Goal: Transaction & Acquisition: Purchase product/service

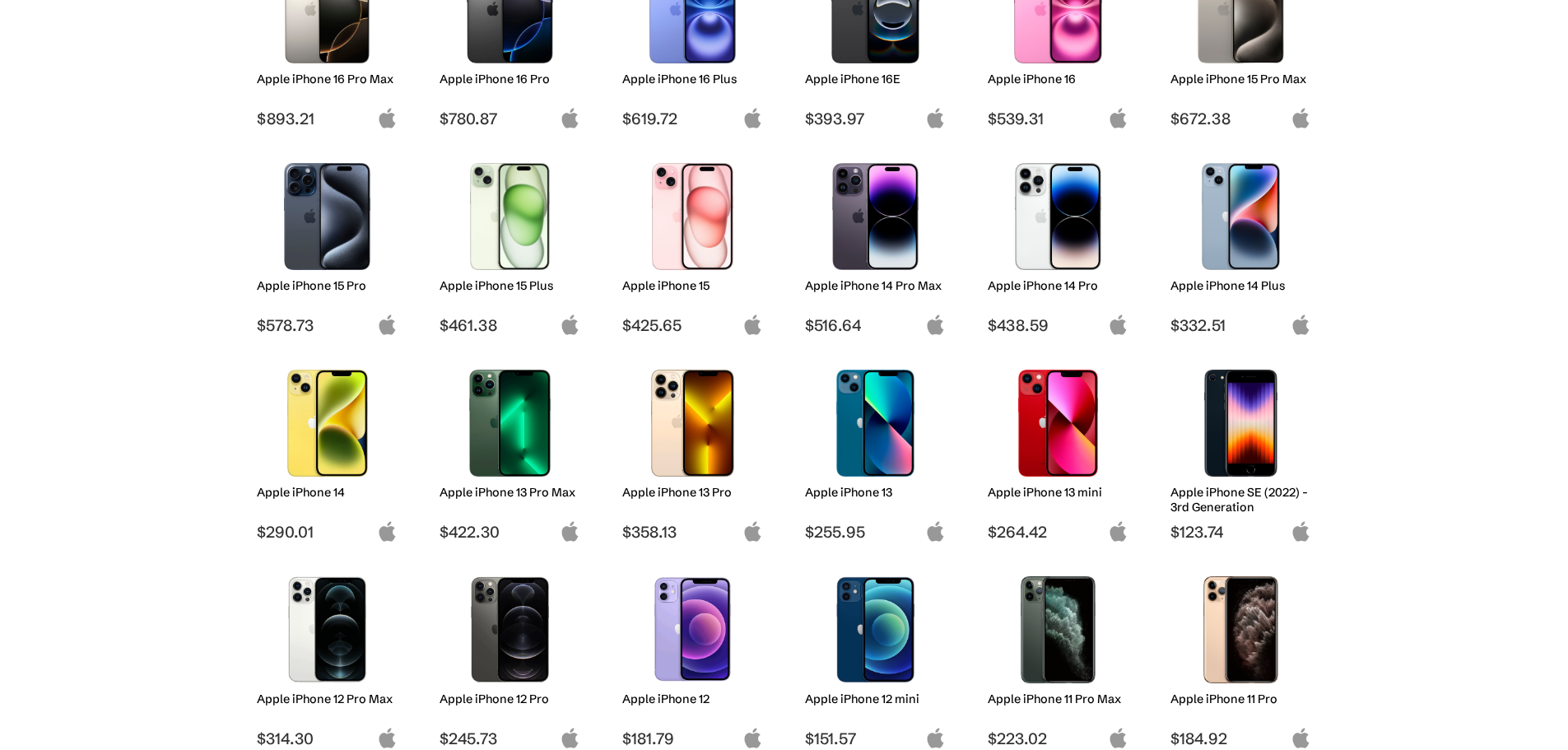
scroll to position [329, 0]
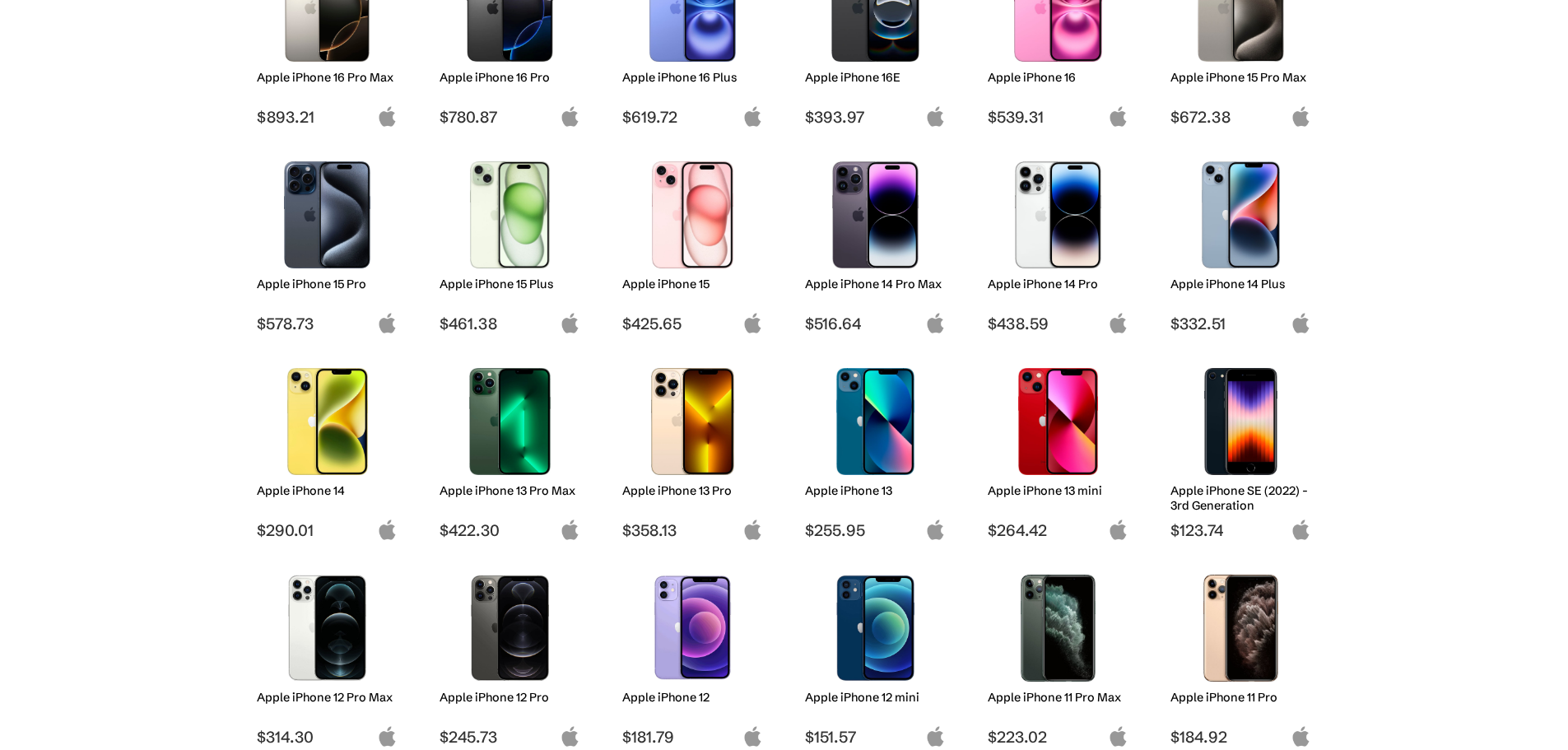
click at [885, 251] on img at bounding box center [876, 214] width 116 height 107
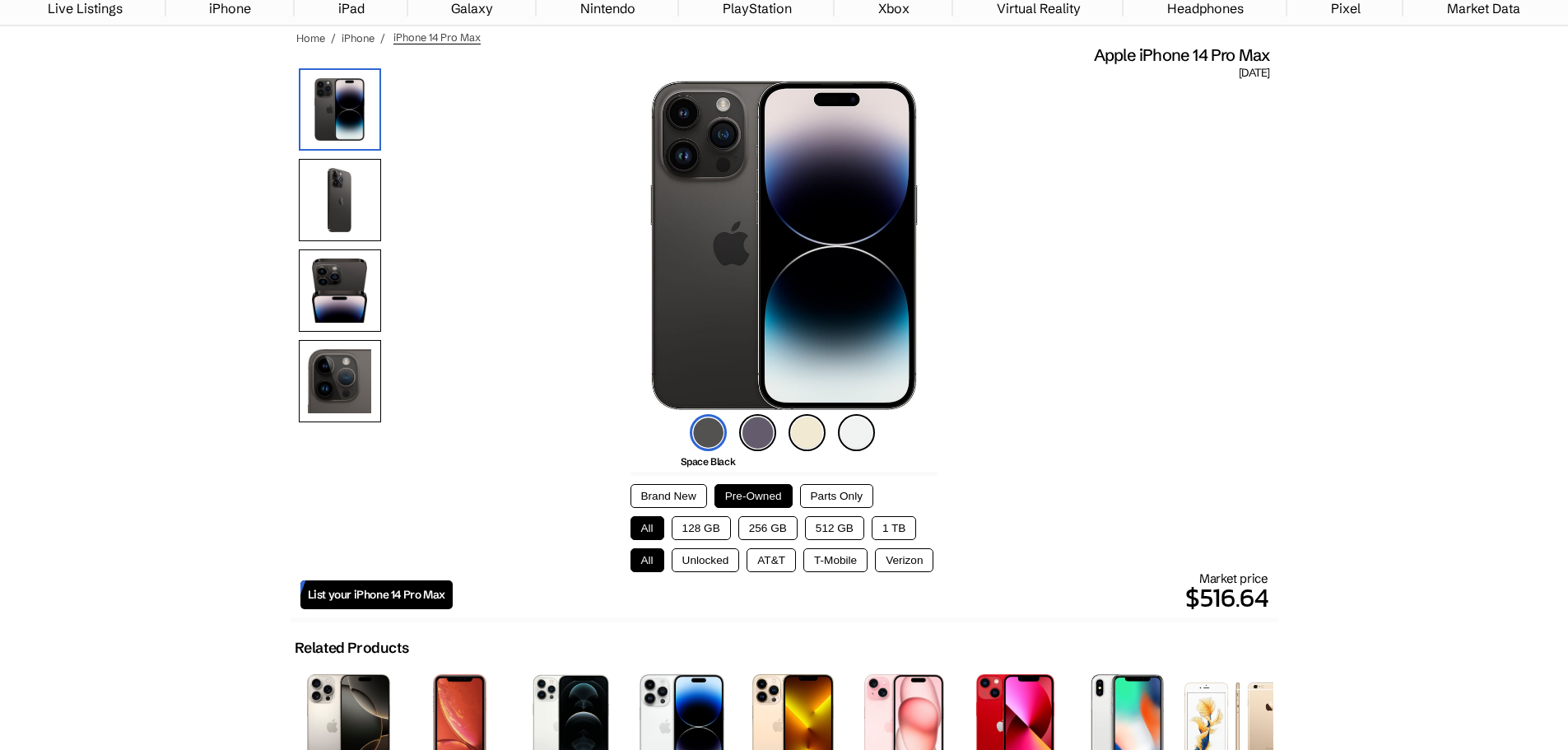
scroll to position [247, 0]
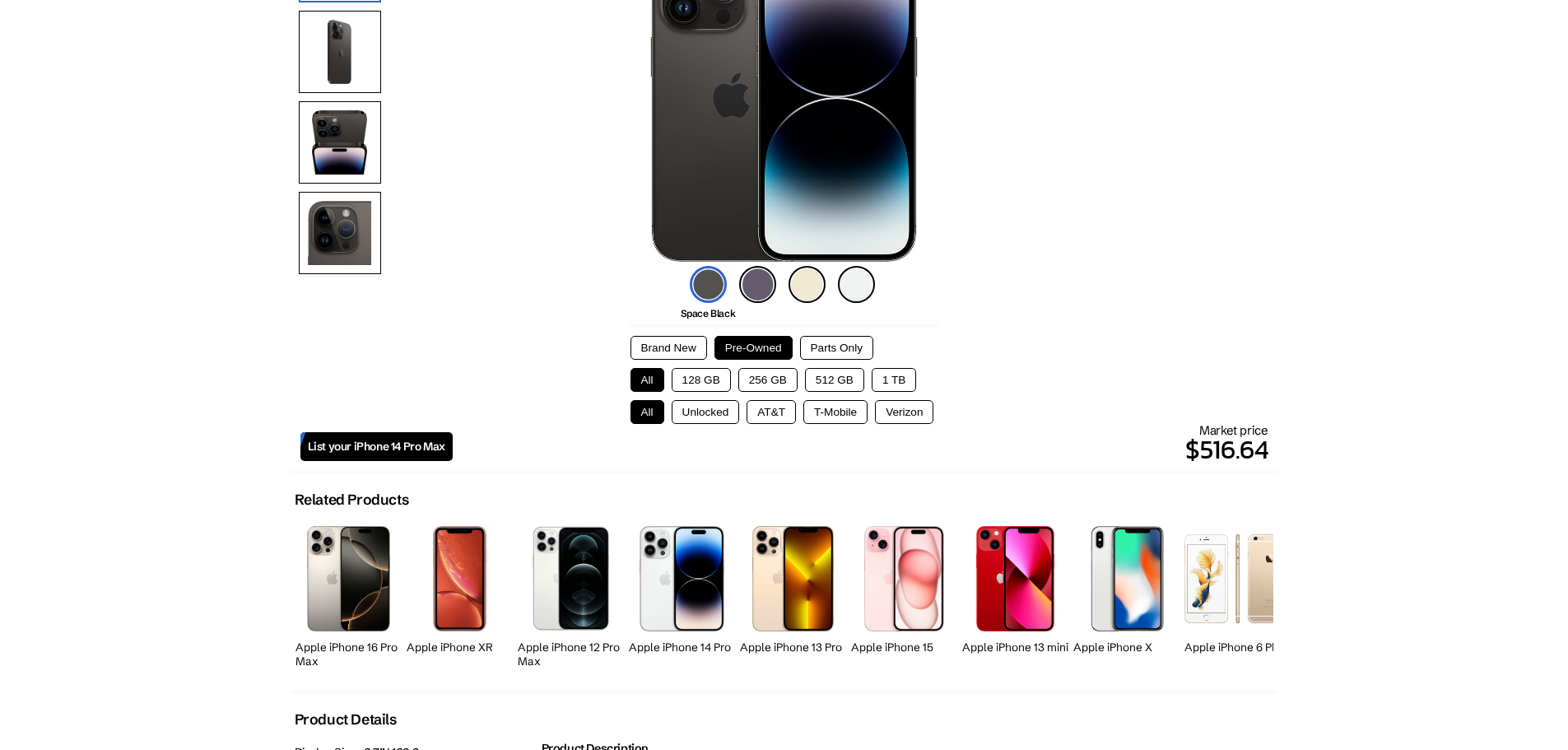
click at [714, 375] on button "128 GB" at bounding box center [701, 379] width 59 height 24
click at [755, 294] on img at bounding box center [758, 284] width 37 height 37
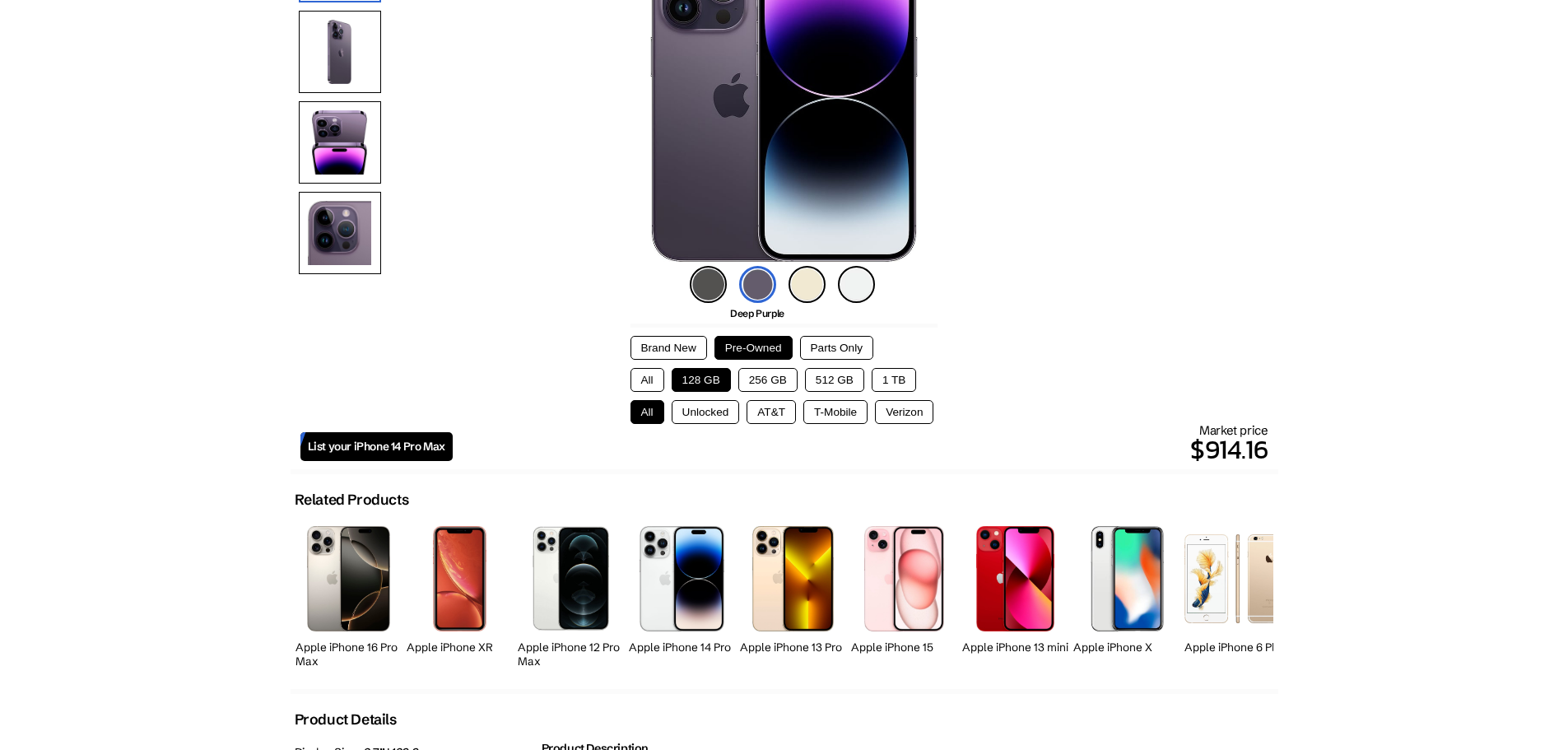
click at [707, 410] on button "Unlocked" at bounding box center [706, 411] width 69 height 24
click at [656, 373] on button "All" at bounding box center [647, 379] width 34 height 24
click at [661, 404] on button "All" at bounding box center [647, 411] width 34 height 24
click at [694, 407] on button "Unlocked" at bounding box center [706, 411] width 69 height 24
click at [699, 382] on button "128 GB" at bounding box center [701, 379] width 59 height 24
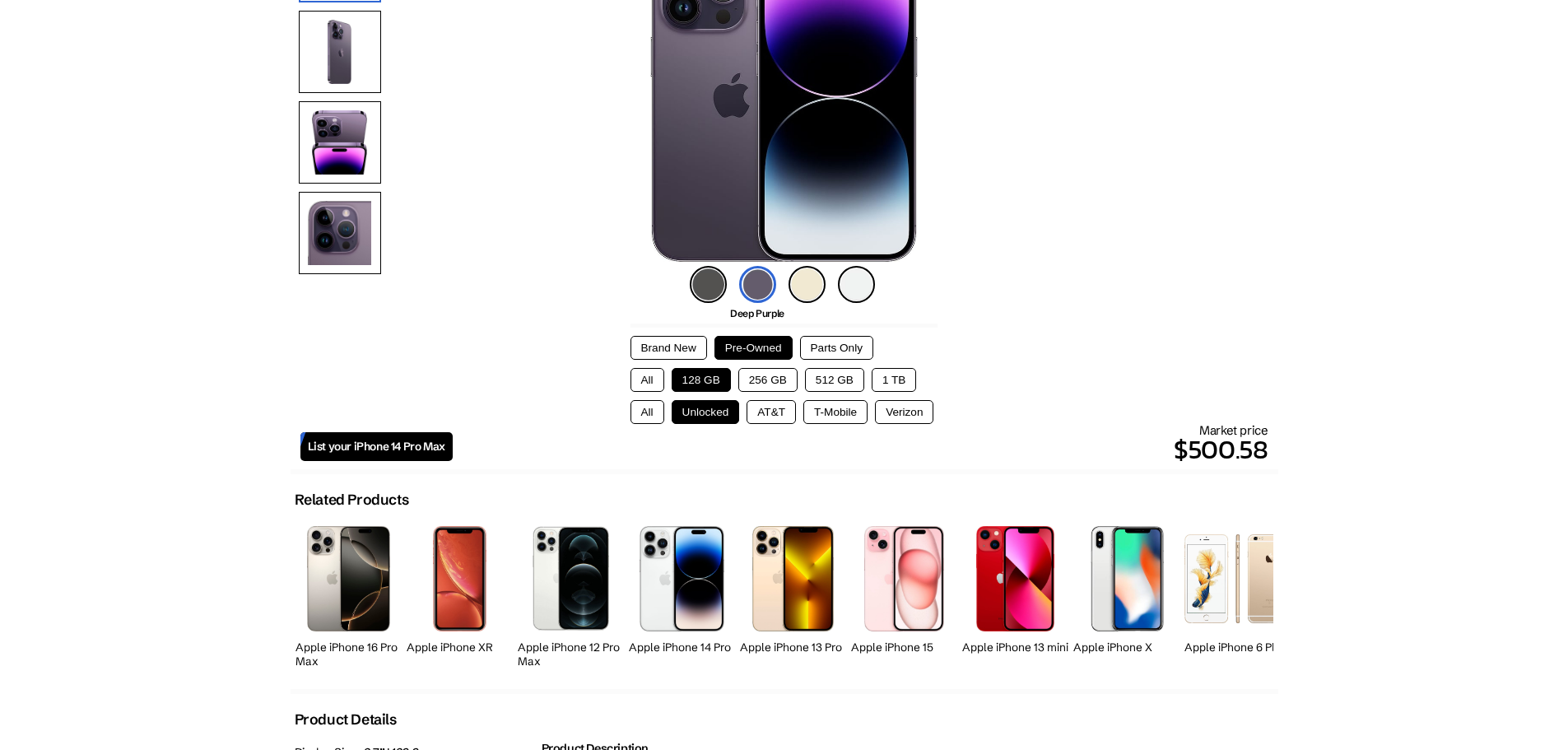
scroll to position [165, 0]
